Goal: Navigation & Orientation: Find specific page/section

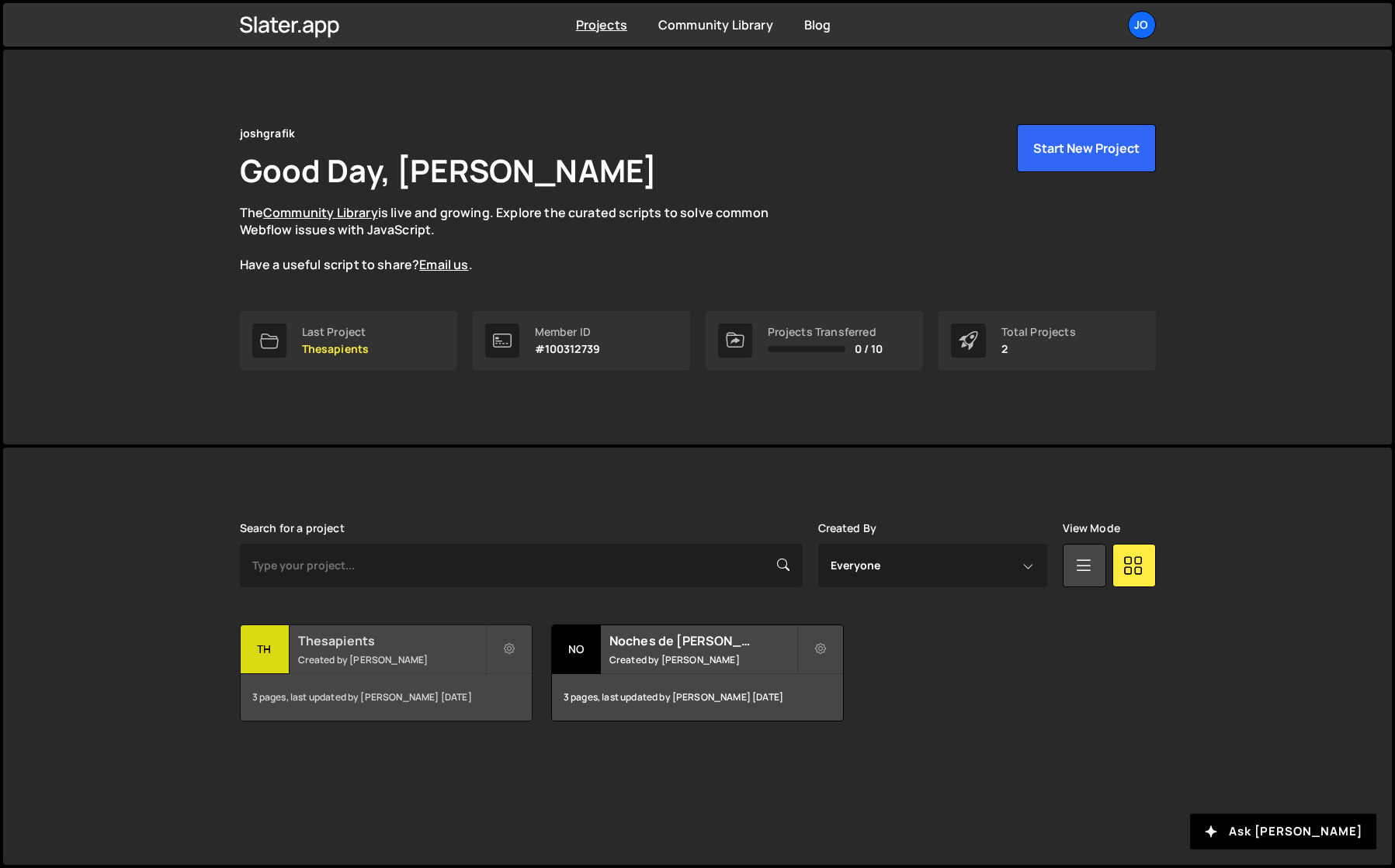
click at [351, 643] on h2 "Thesapients" at bounding box center [392, 640] width 187 height 17
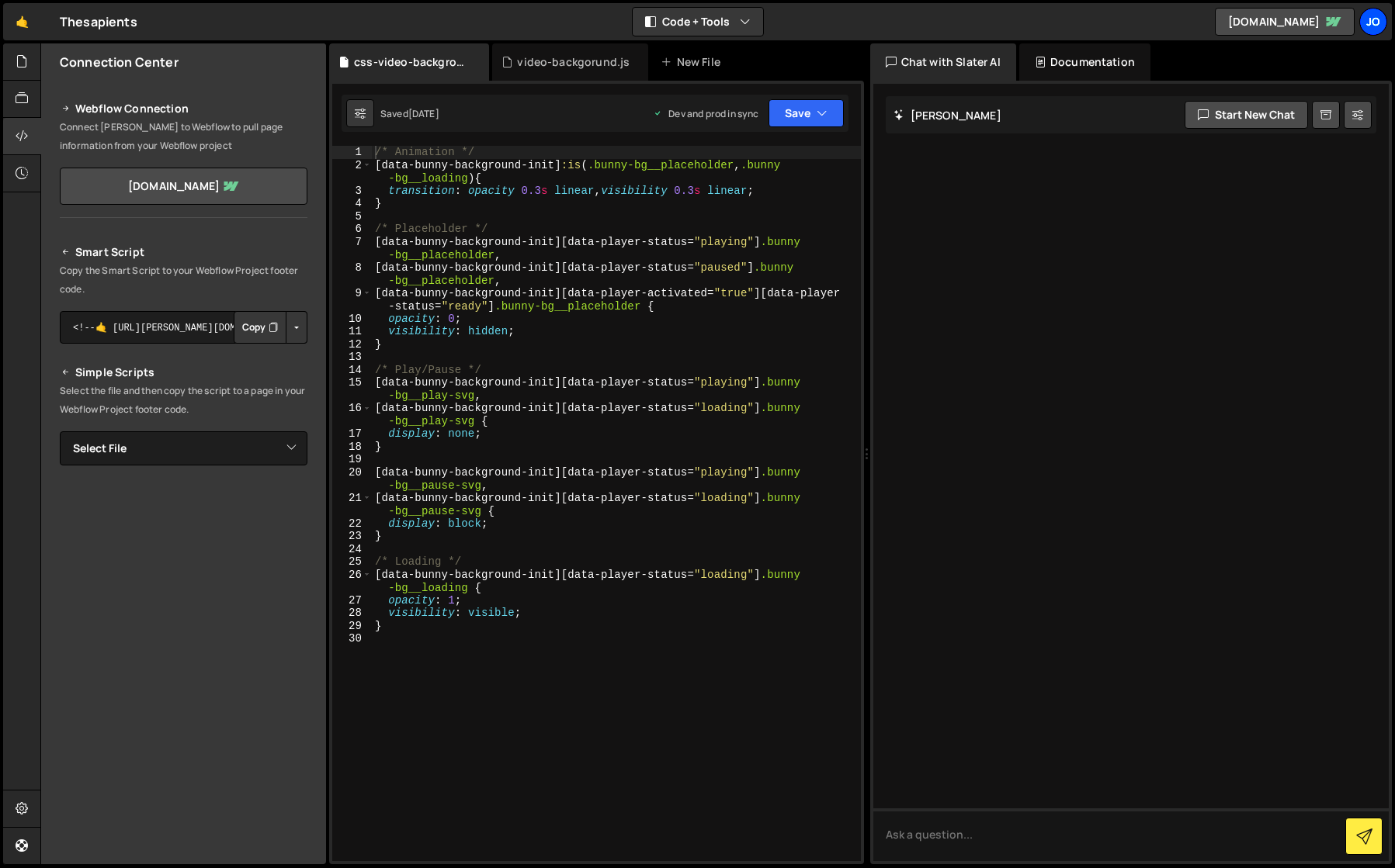
click at [1372, 27] on div "jo" at bounding box center [1373, 22] width 28 height 28
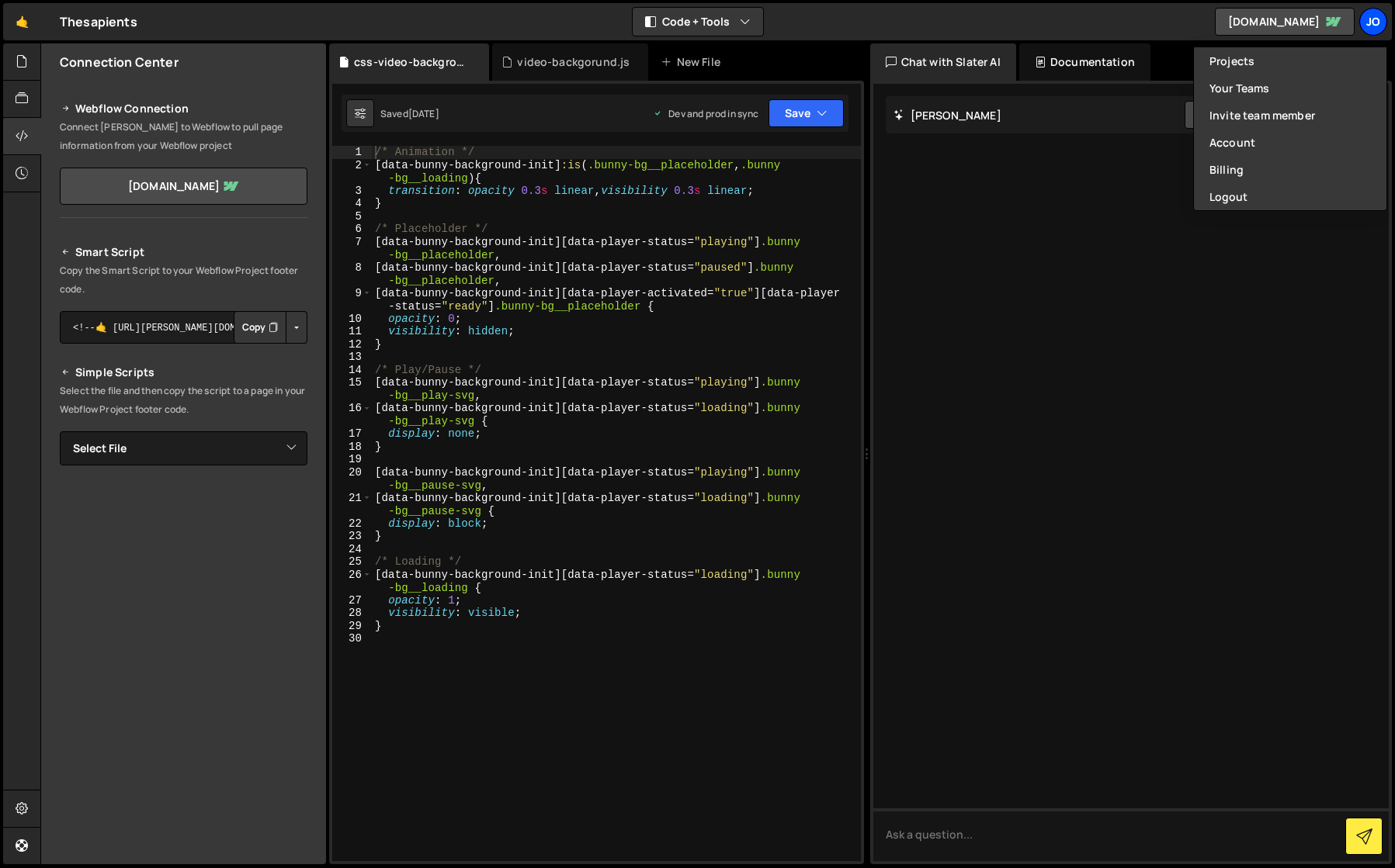
click at [1372, 27] on div "jo" at bounding box center [1373, 22] width 28 height 28
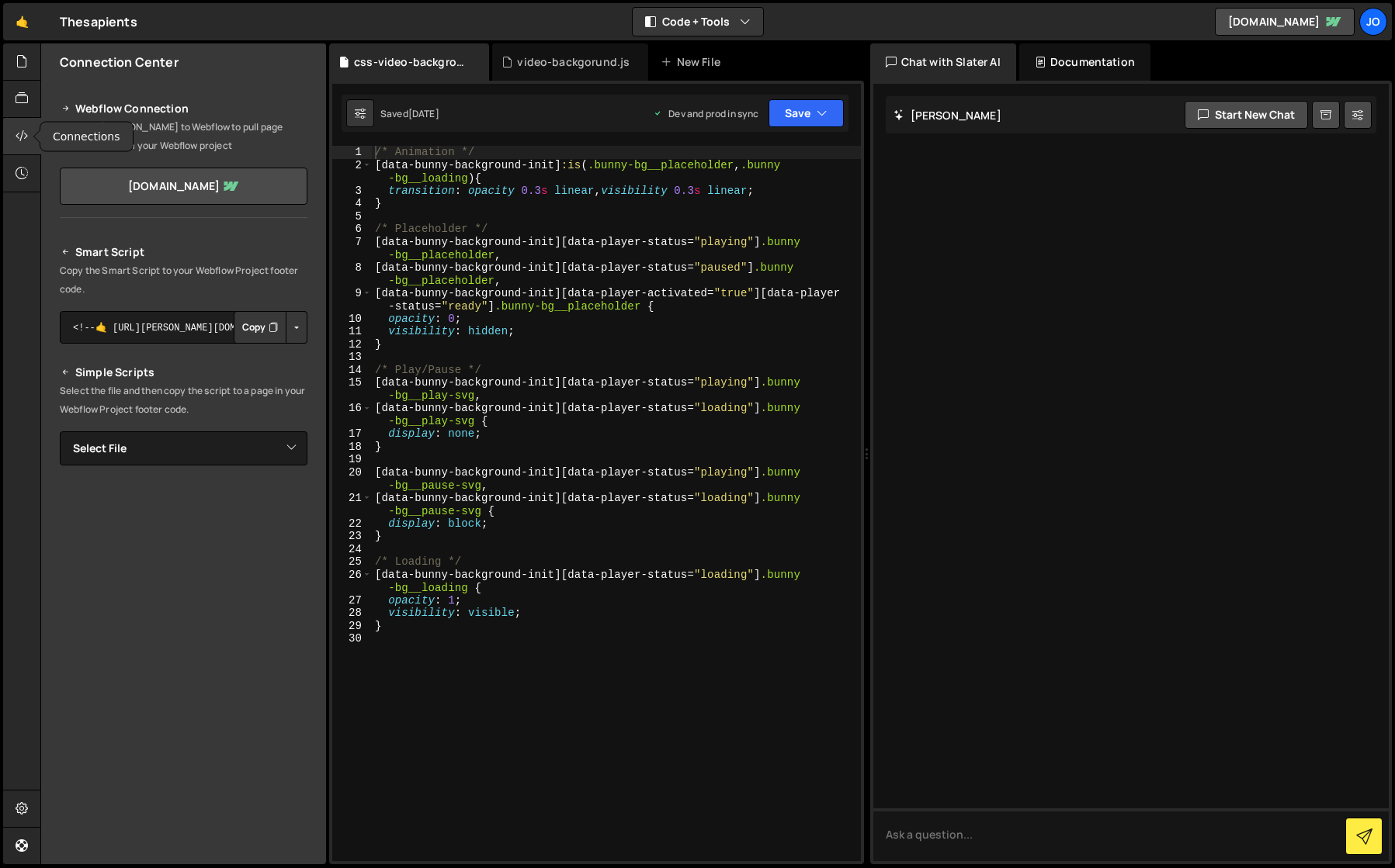
click at [19, 134] on icon at bounding box center [22, 135] width 12 height 17
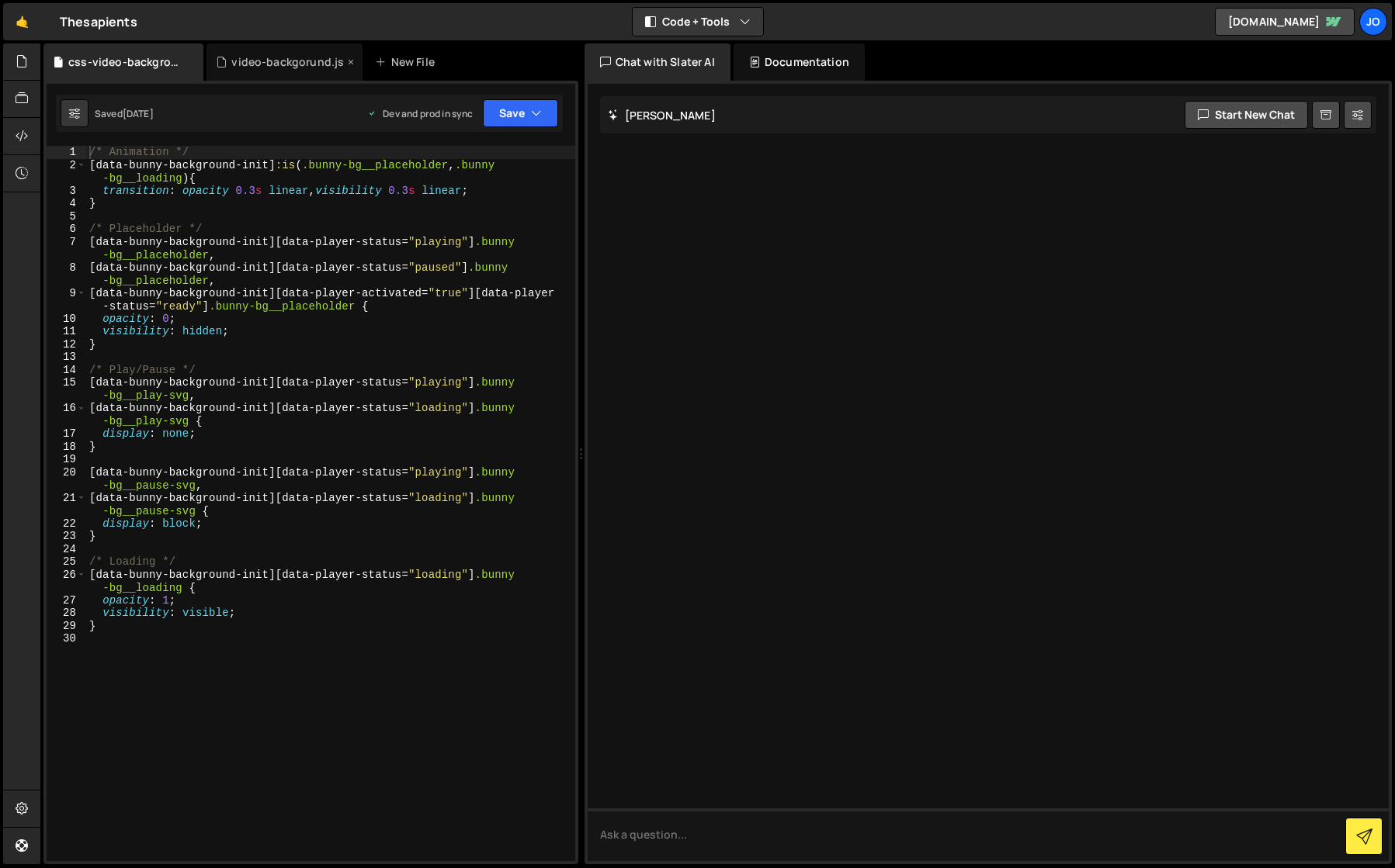
click at [267, 61] on div "video-backgorund.js" at bounding box center [288, 63] width 113 height 16
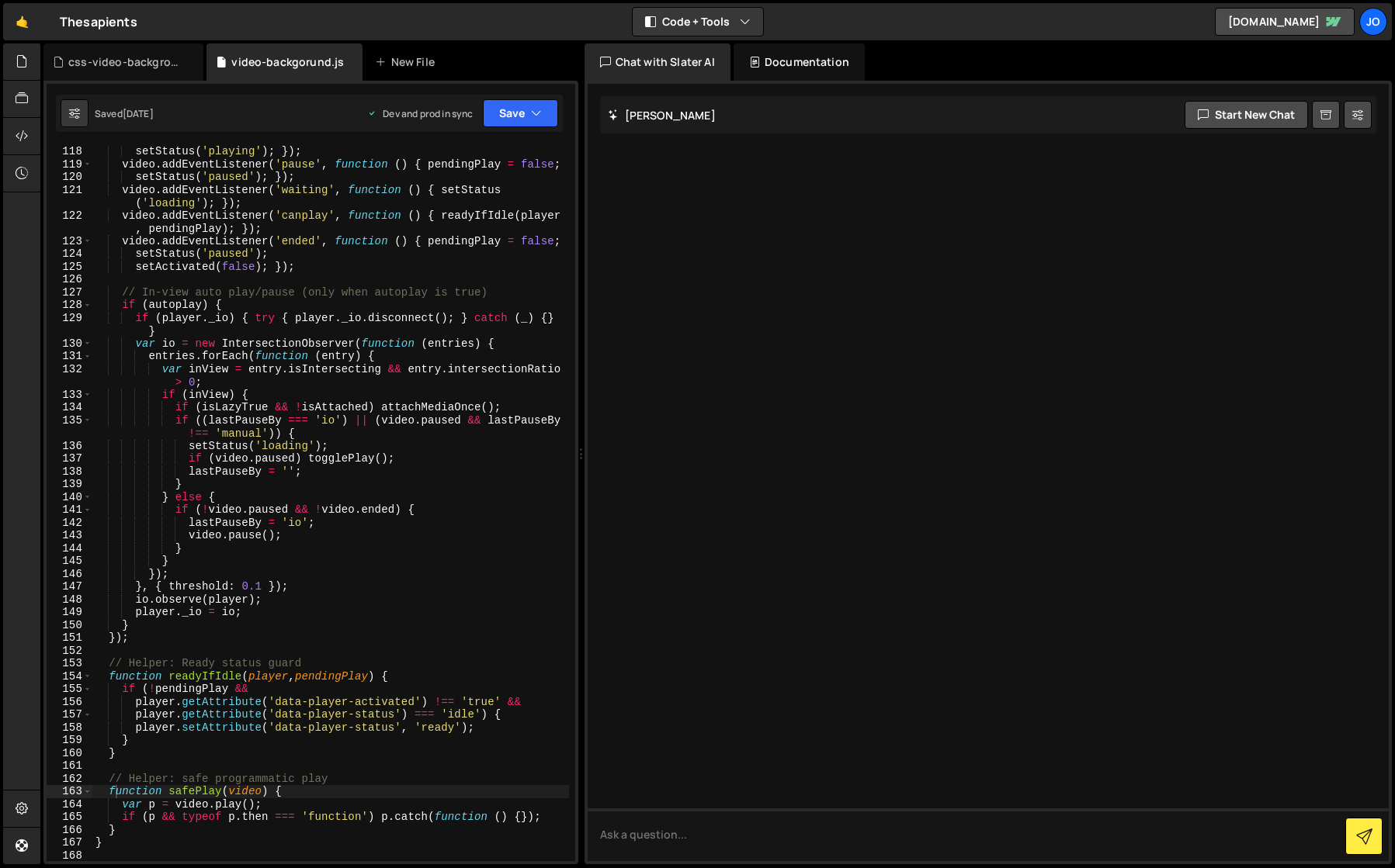
scroll to position [1691, 0]
